Goal: Find specific fact: Find specific fact

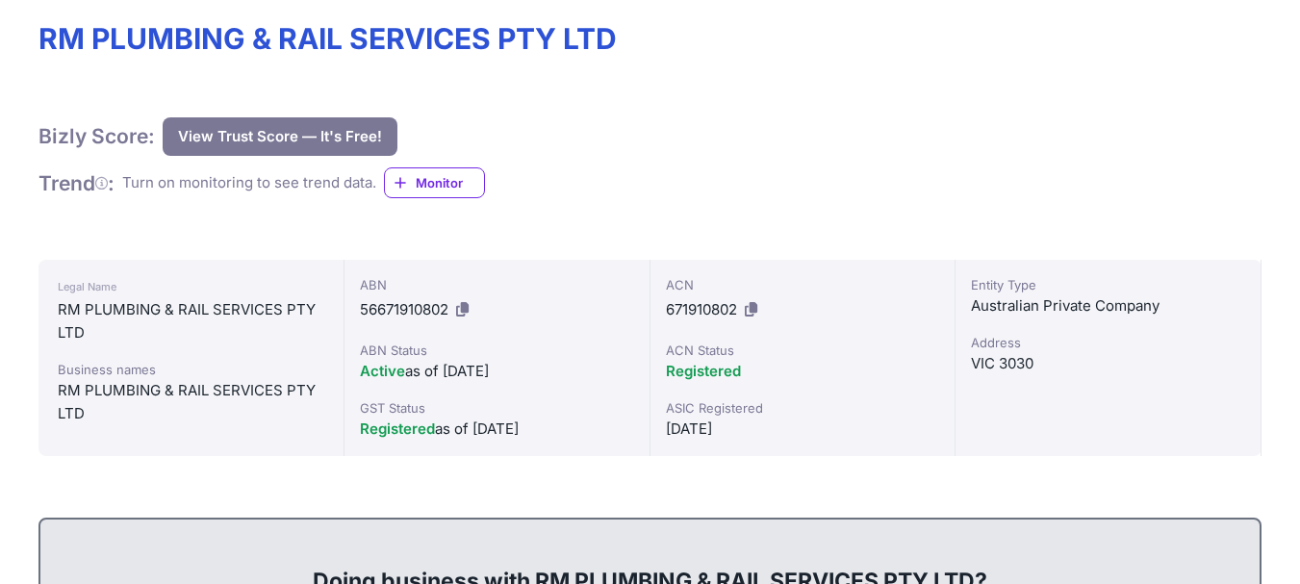
scroll to position [289, 0]
click at [465, 312] on icon at bounding box center [462, 309] width 13 height 14
click at [91, 314] on div "RM PLUMBING & RAIL SERVICES PTY LTD" at bounding box center [191, 321] width 266 height 46
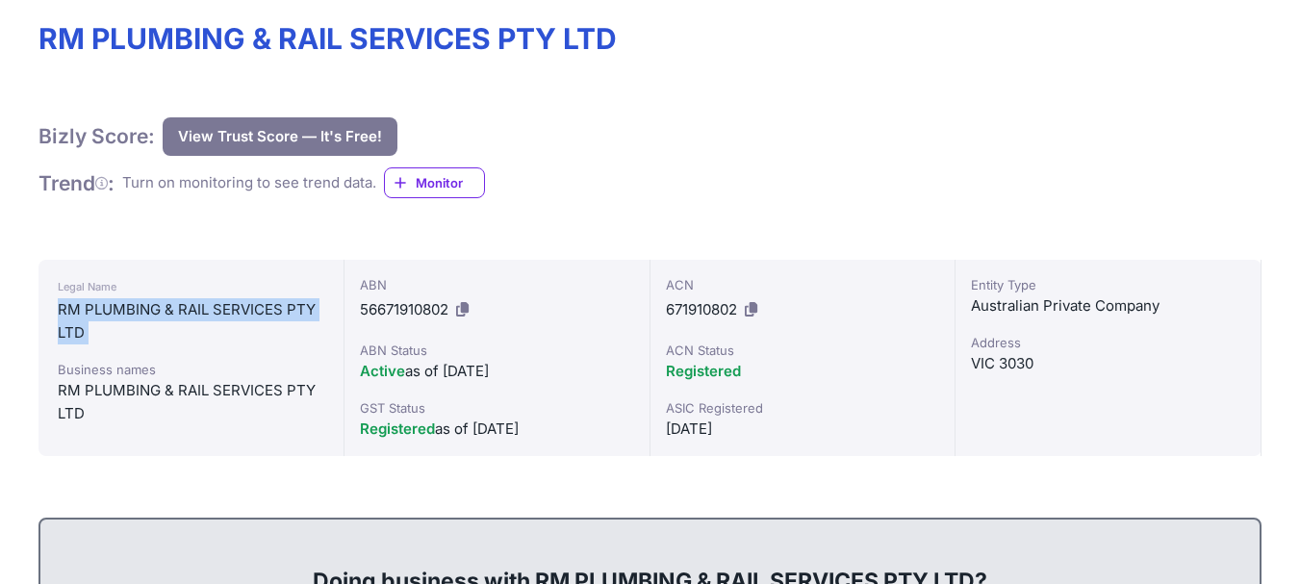
click at [91, 314] on div "RM PLUMBING & RAIL SERVICES PTY LTD" at bounding box center [191, 321] width 266 height 46
copy div "RM PLUMBING & RAIL SERVICES PTY LTD"
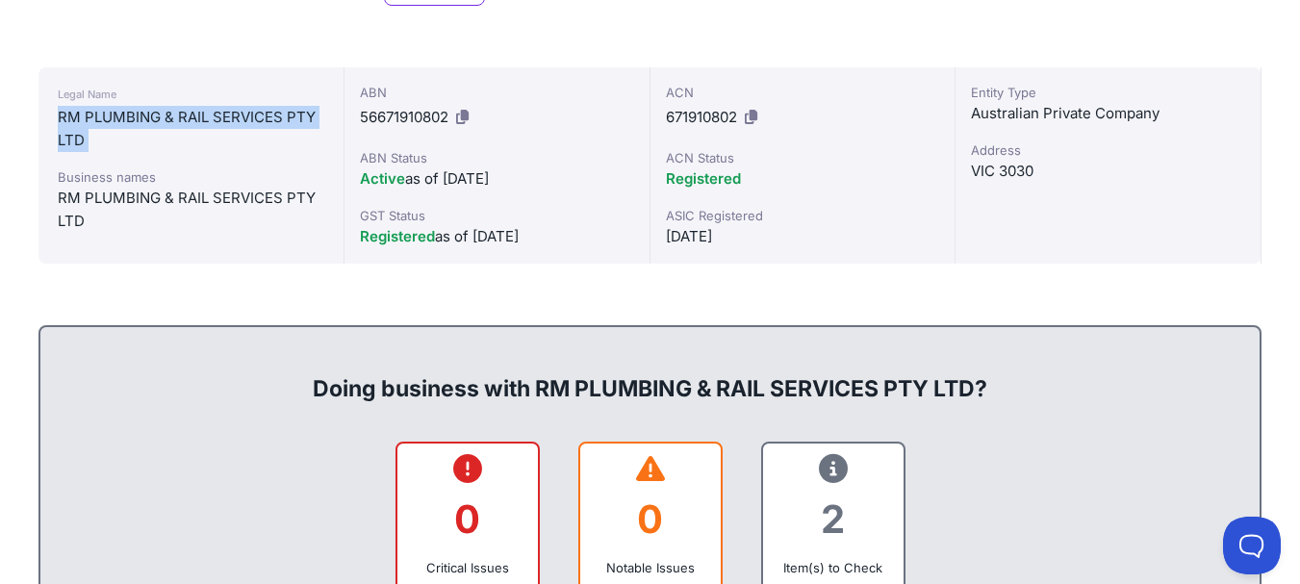
scroll to position [385, 0]
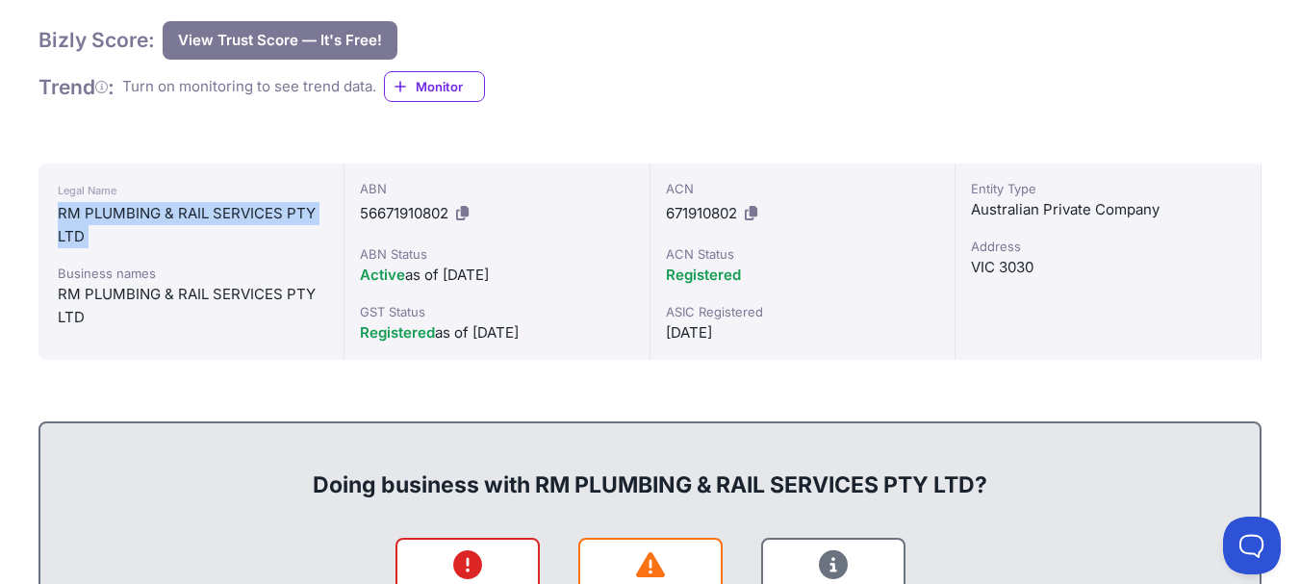
click at [472, 215] on button at bounding box center [462, 213] width 20 height 31
click at [468, 210] on icon at bounding box center [462, 213] width 13 height 14
copy div "RM PLUMBING & RAIL SERVICES PTY LTD"
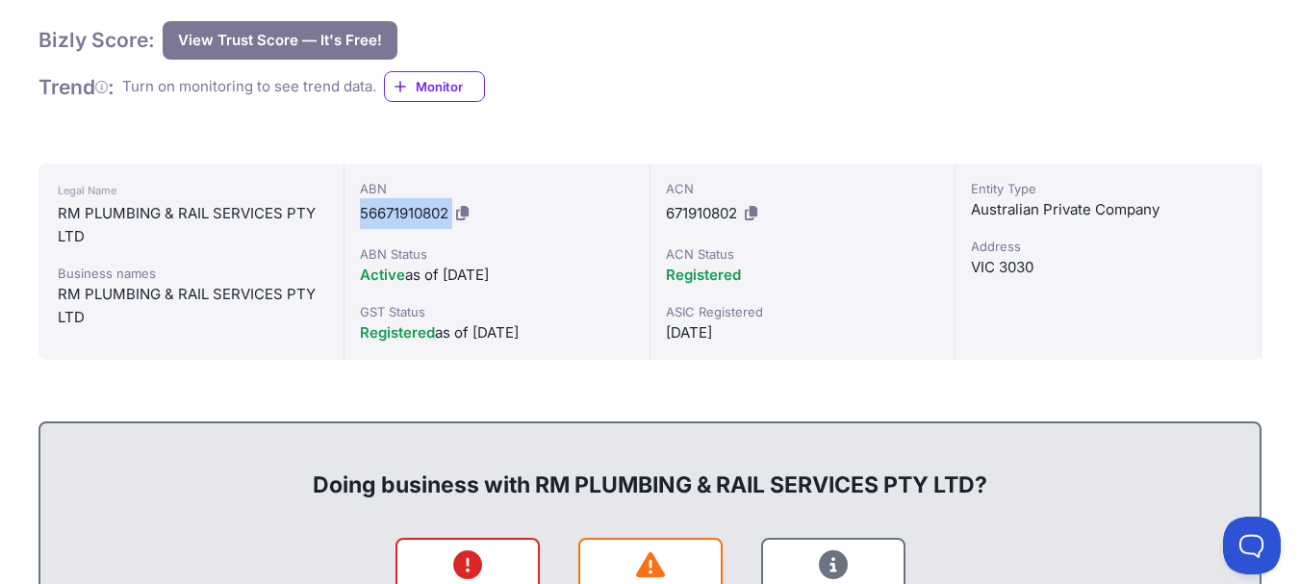
drag, startPoint x: 401, startPoint y: 215, endPoint x: 453, endPoint y: 213, distance: 52.0
click at [453, 213] on div "ABN 56671910802 ABN Status Active as of [DATE] GST Status Registered as of [DAT…" at bounding box center [497, 262] width 306 height 196
copy div "56671910802"
click at [136, 287] on div "RM PLUMBING & RAIL SERVICES PTY LTD" at bounding box center [191, 306] width 266 height 46
click at [135, 288] on div "RM PLUMBING & RAIL SERVICES PTY LTD" at bounding box center [191, 306] width 266 height 46
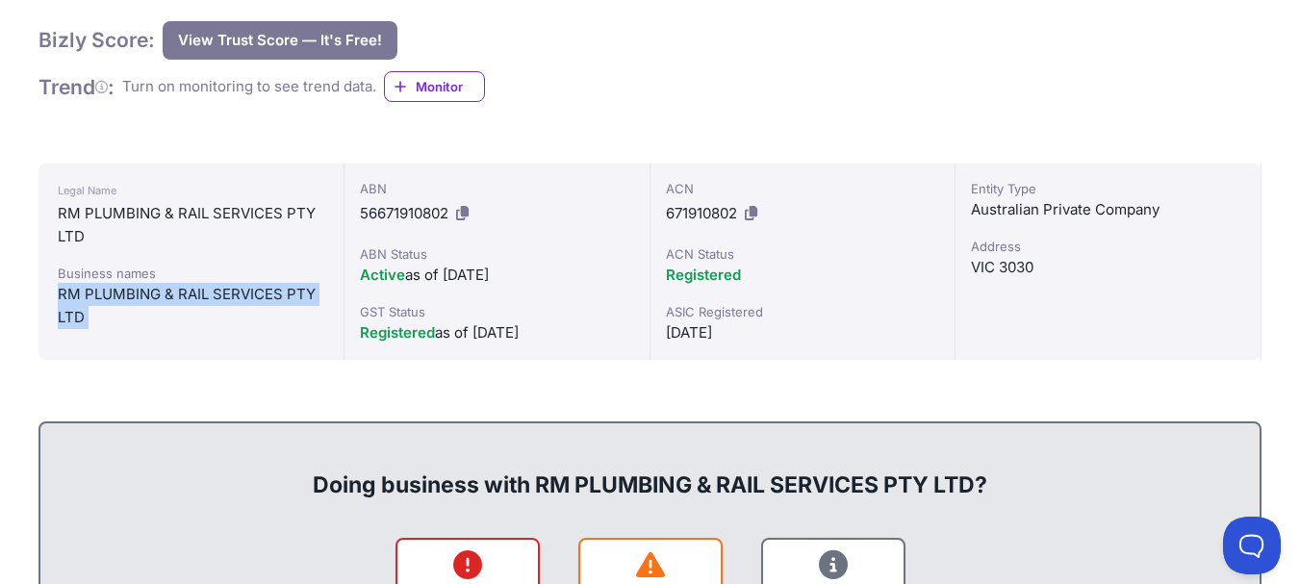
click at [135, 288] on div "RM PLUMBING & RAIL SERVICES PTY LTD" at bounding box center [191, 306] width 266 height 46
